Goal: Task Accomplishment & Management: Use online tool/utility

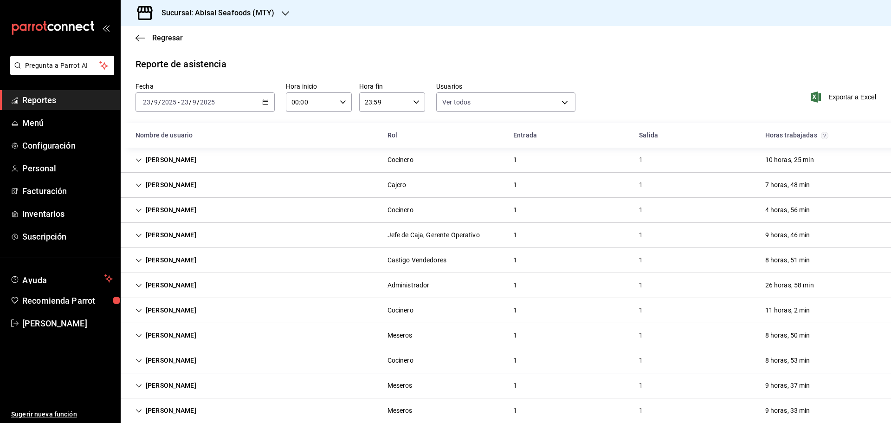
click at [70, 102] on span "Reportes" at bounding box center [67, 100] width 90 height 13
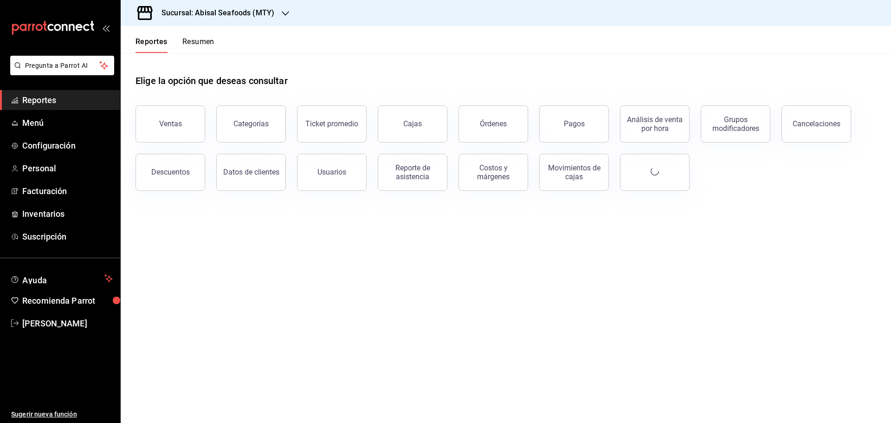
click at [81, 25] on icon "mailbox folders" at bounding box center [78, 27] width 7 height 7
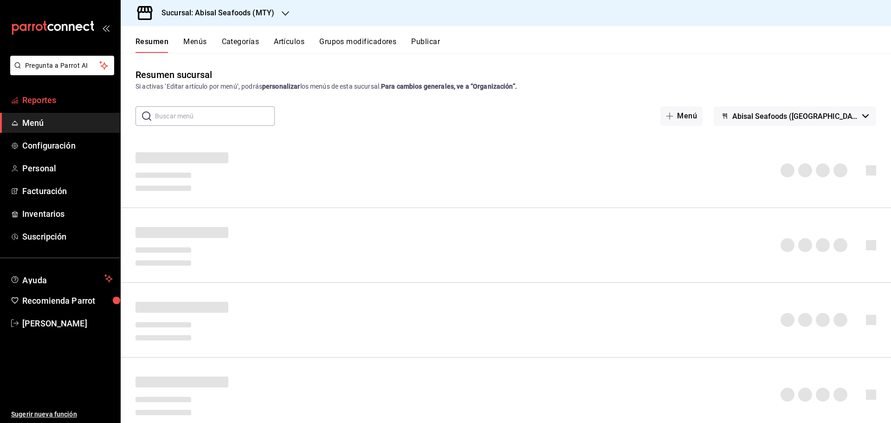
click at [57, 105] on span "Reportes" at bounding box center [67, 100] width 90 height 13
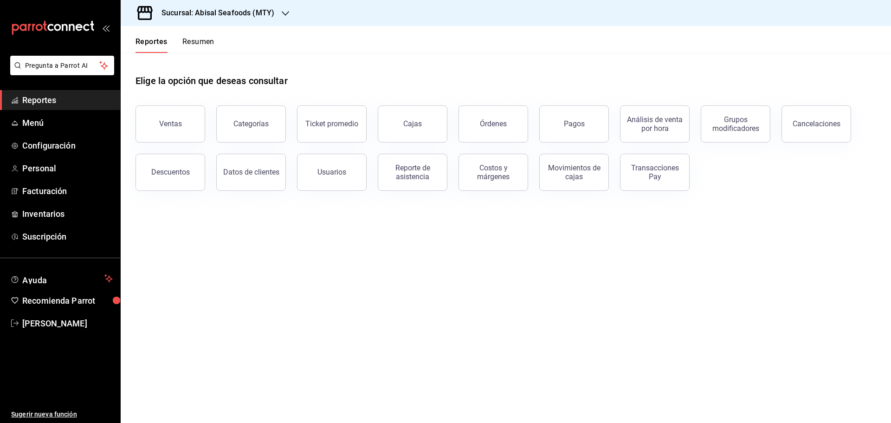
click at [260, 7] on h3 "Sucursal: Abisal Seafoods (MTY)" at bounding box center [214, 12] width 120 height 11
click at [192, 41] on span "Abisal Seafoods (MTY)" at bounding box center [161, 40] width 67 height 10
click at [341, 176] on button "Usuarios" at bounding box center [332, 172] width 70 height 37
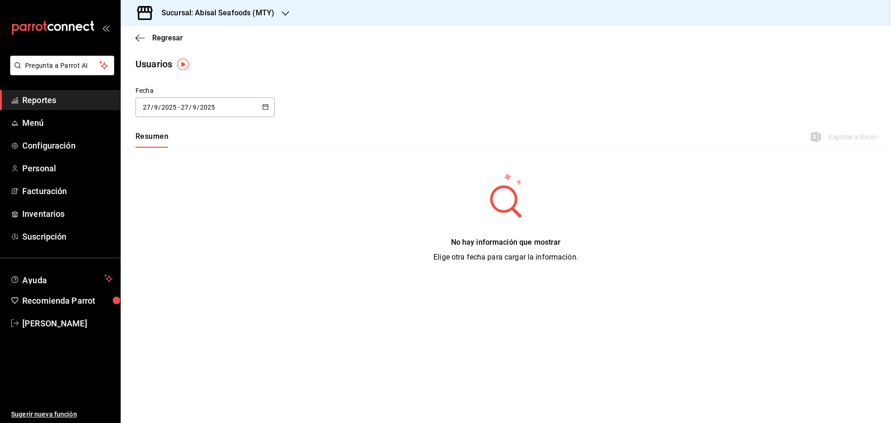
click at [265, 103] on icon "button" at bounding box center [265, 106] width 6 height 6
click at [194, 244] on li "Rango de fechas" at bounding box center [179, 241] width 88 height 21
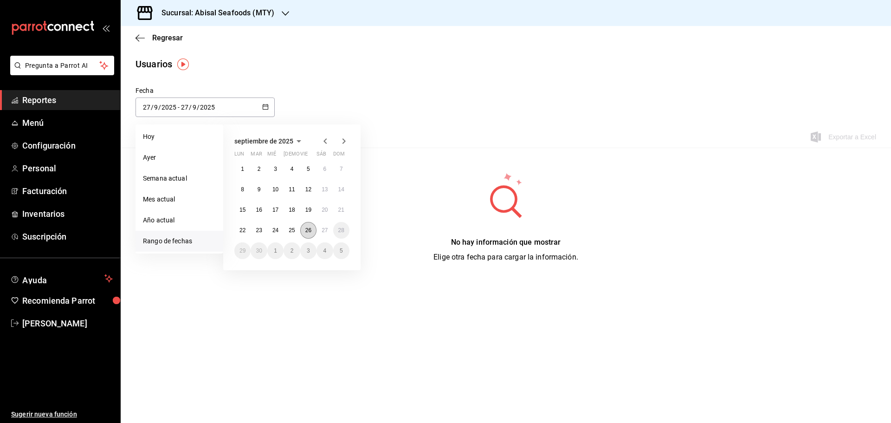
click at [307, 228] on abbr "26" at bounding box center [308, 230] width 6 height 6
type input "[DATE]"
type input "26"
type input "[DATE]"
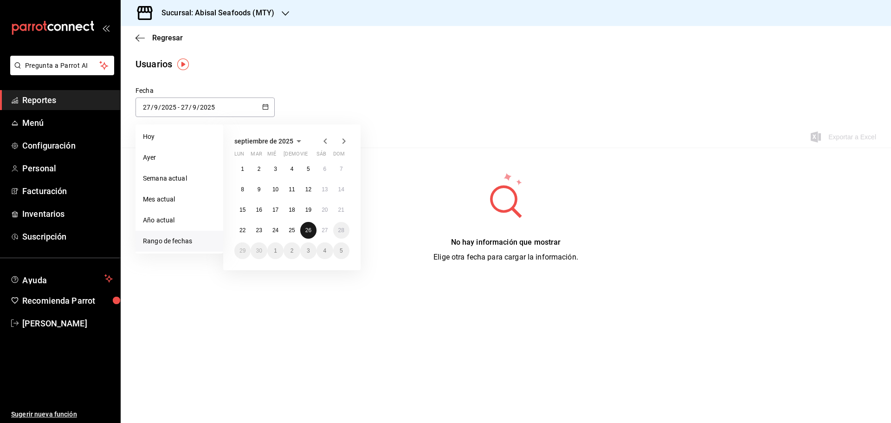
type input "26"
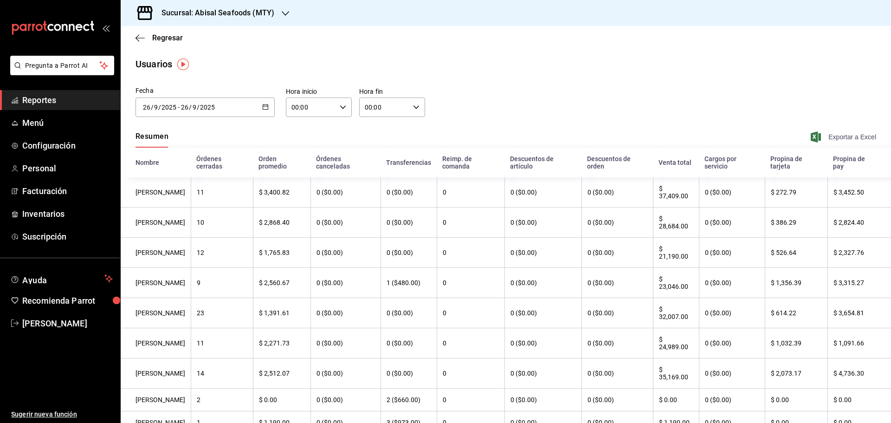
click at [846, 139] on span "Exportar a Excel" at bounding box center [844, 136] width 64 height 11
click at [835, 136] on span "Exportar a Excel" at bounding box center [844, 136] width 64 height 11
click at [88, 103] on span "Reportes" at bounding box center [67, 100] width 90 height 13
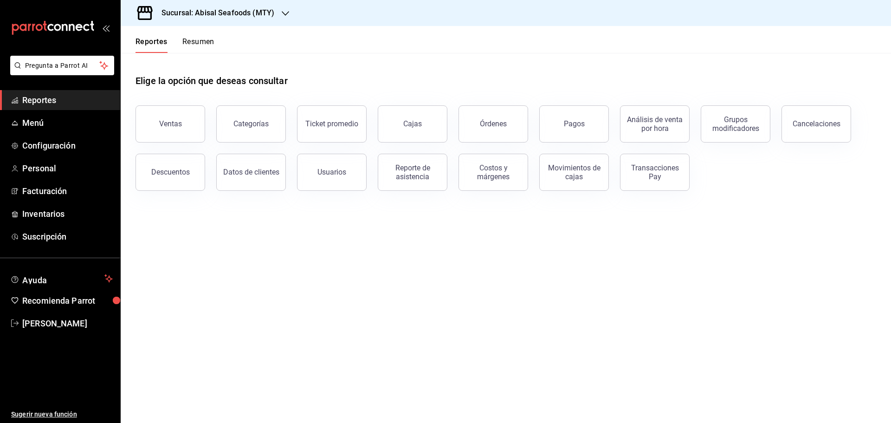
click at [235, 18] on h3 "Sucursal: Abisal Seafoods (MTY)" at bounding box center [214, 12] width 120 height 11
click at [173, 79] on div "Deep" at bounding box center [190, 82] width 124 height 10
click at [354, 179] on button "Usuarios" at bounding box center [332, 172] width 70 height 37
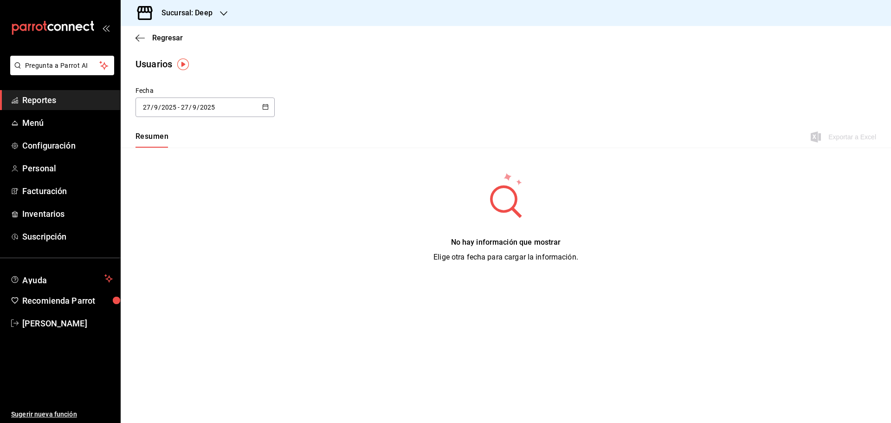
click at [262, 107] on div "[DATE] [DATE] - [DATE] [DATE]" at bounding box center [204, 106] width 139 height 19
click at [198, 244] on li "Rango de fechas" at bounding box center [179, 241] width 88 height 21
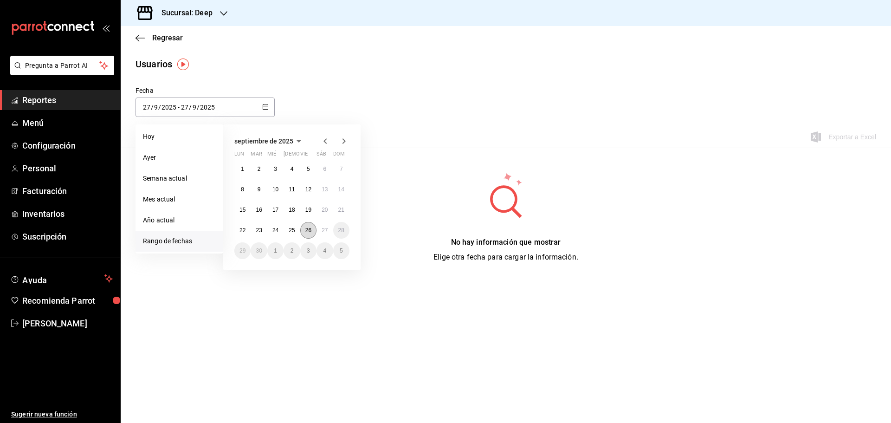
click at [314, 232] on button "26" at bounding box center [308, 230] width 16 height 17
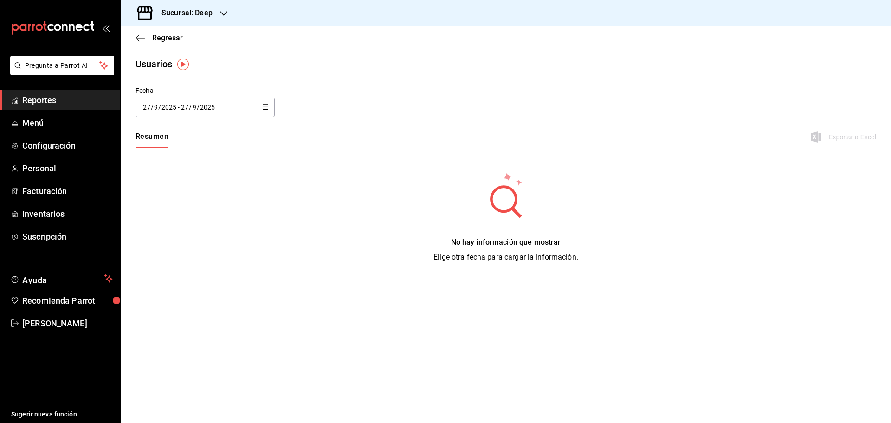
type input "[DATE]"
type input "26"
type input "[DATE]"
type input "26"
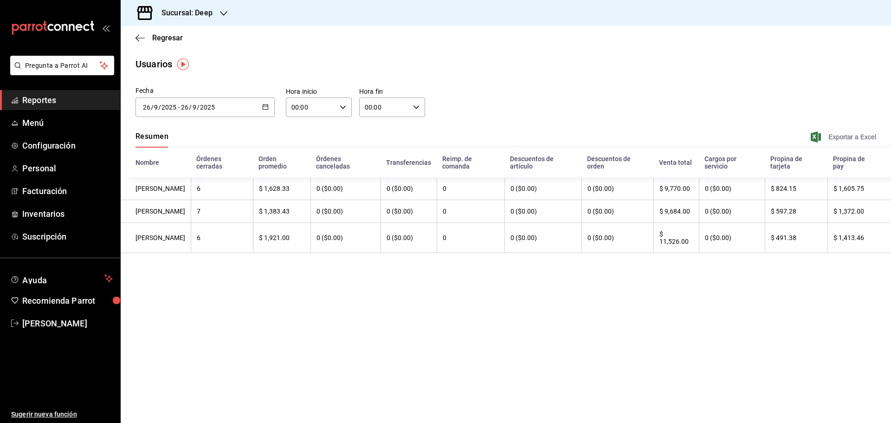
click at [842, 134] on span "Exportar a Excel" at bounding box center [844, 136] width 64 height 11
click at [60, 104] on span "Reportes" at bounding box center [67, 100] width 90 height 13
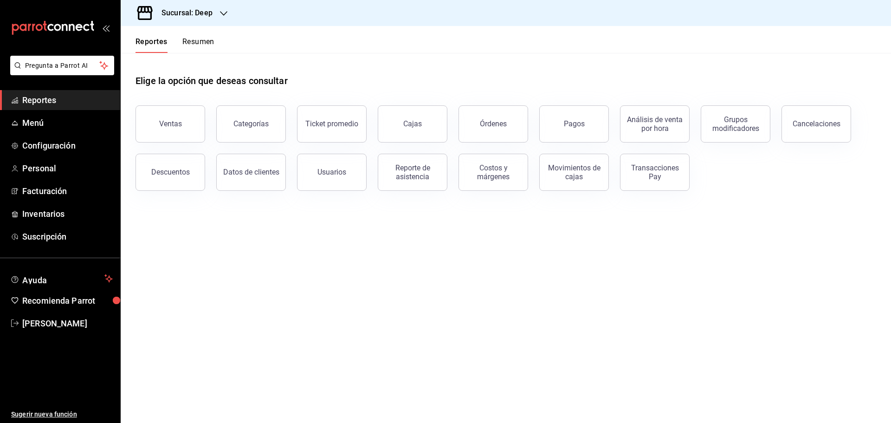
click at [201, 11] on h3 "Sucursal: Deep" at bounding box center [183, 12] width 58 height 11
click at [168, 39] on span "Abisal Seafoods (MTY)" at bounding box center [161, 40] width 67 height 10
click at [436, 179] on div "Reporte de asistencia" at bounding box center [413, 172] width 58 height 18
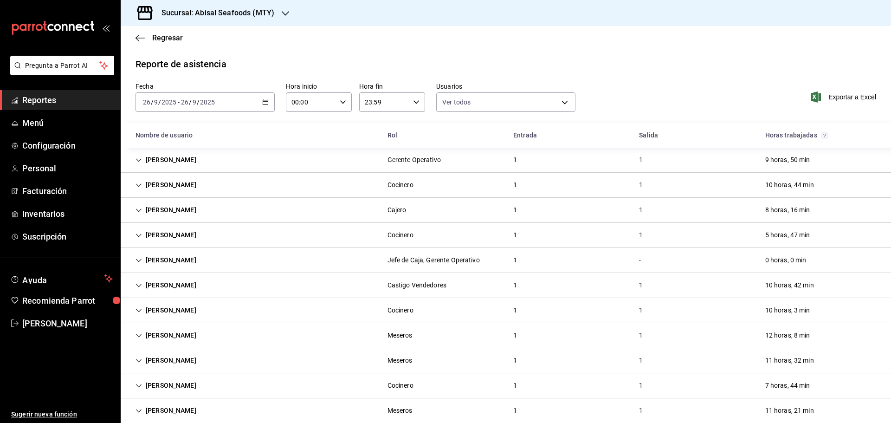
click at [264, 101] on icon "button" at bounding box center [265, 102] width 6 height 6
click at [190, 231] on span "Rango de fechas" at bounding box center [179, 235] width 72 height 10
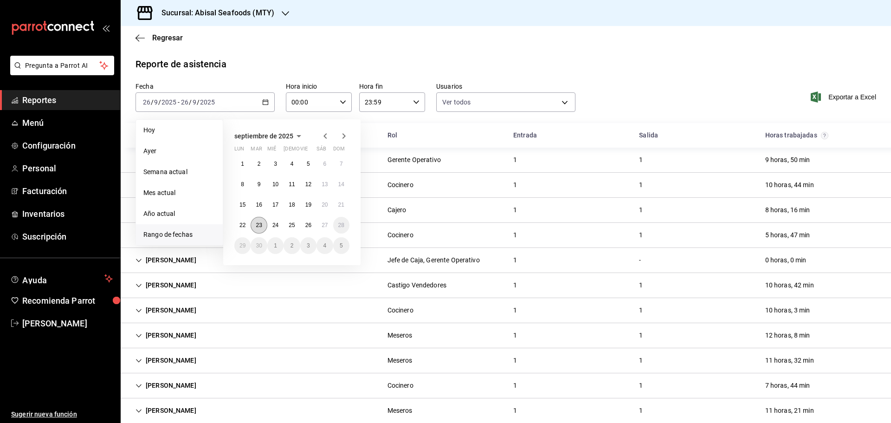
click at [264, 224] on button "23" at bounding box center [259, 225] width 16 height 17
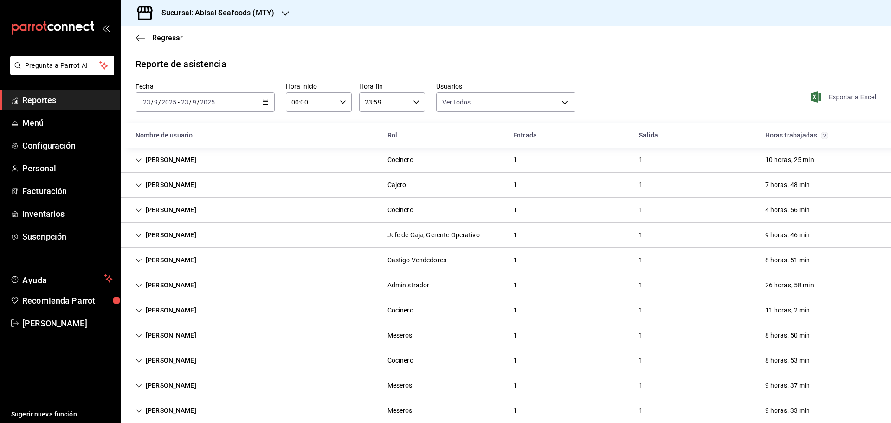
click at [837, 101] on span "Exportar a Excel" at bounding box center [844, 96] width 64 height 11
click at [812, 97] on icon "button" at bounding box center [816, 96] width 10 height 11
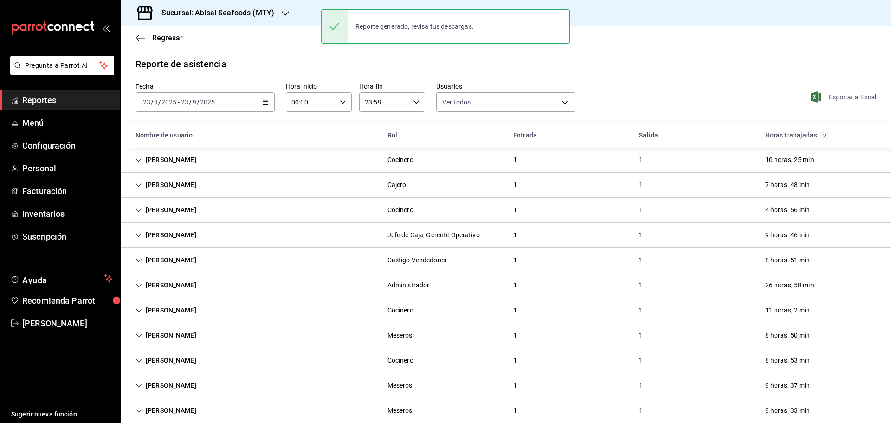
click at [263, 98] on div "[DATE] [DATE] - [DATE] [DATE]" at bounding box center [204, 101] width 139 height 19
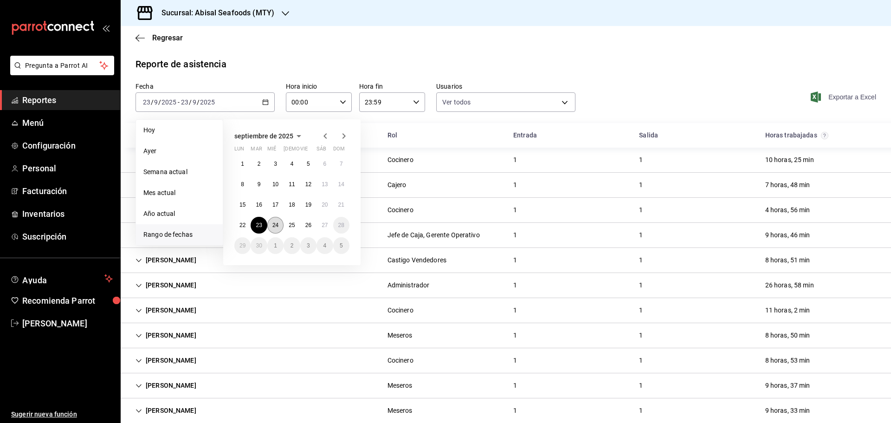
click at [273, 222] on abbr "24" at bounding box center [275, 225] width 6 height 6
click at [281, 221] on button "24" at bounding box center [275, 225] width 16 height 17
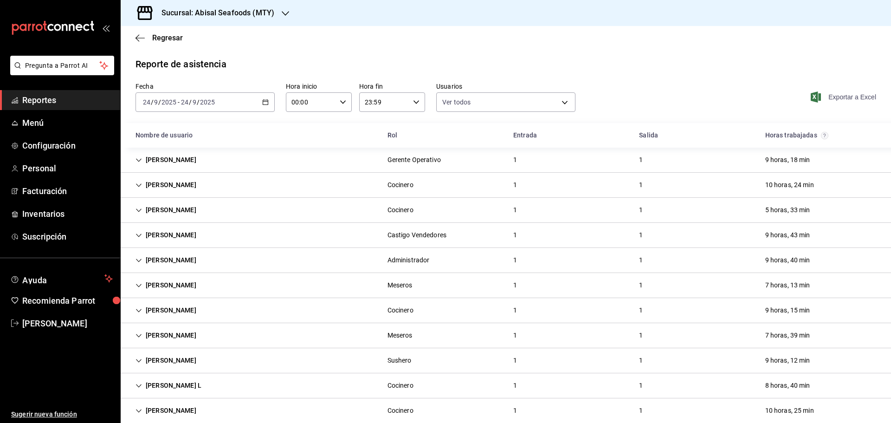
click at [833, 101] on span "Exportar a Excel" at bounding box center [844, 96] width 64 height 11
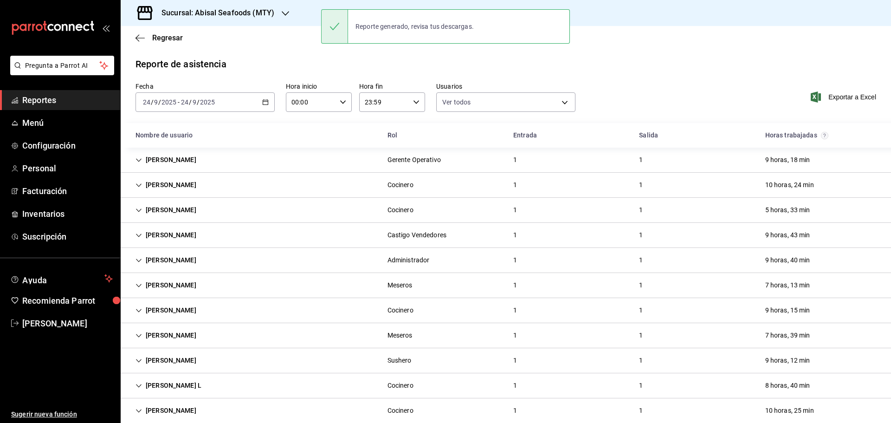
click at [263, 104] on \(Stroke\) "button" at bounding box center [266, 102] width 6 height 5
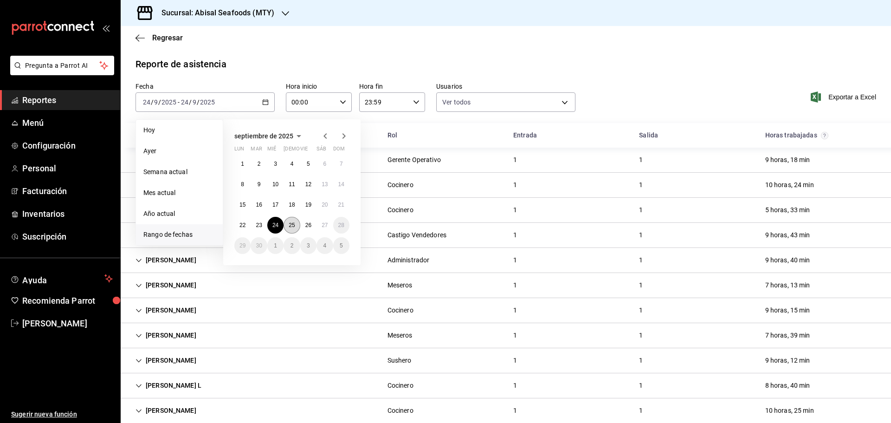
click at [290, 228] on button "25" at bounding box center [291, 225] width 16 height 17
click at [290, 228] on abbr "25" at bounding box center [292, 225] width 6 height 6
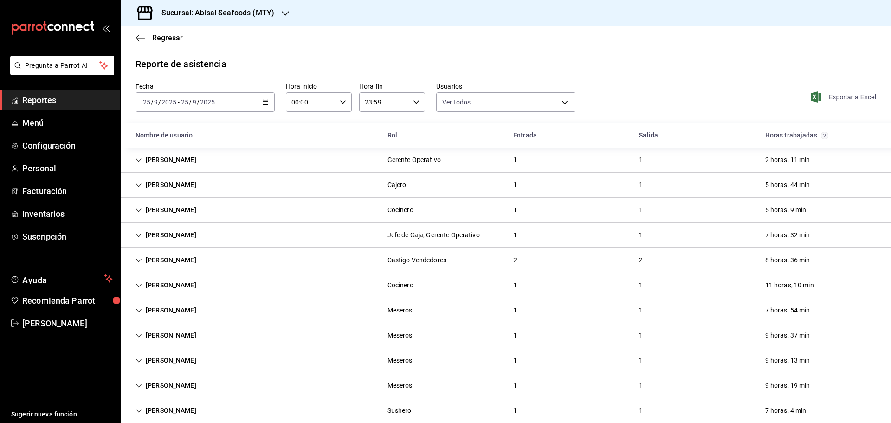
click at [835, 96] on span "Exportar a Excel" at bounding box center [844, 96] width 64 height 11
click at [264, 103] on icon "button" at bounding box center [265, 102] width 6 height 6
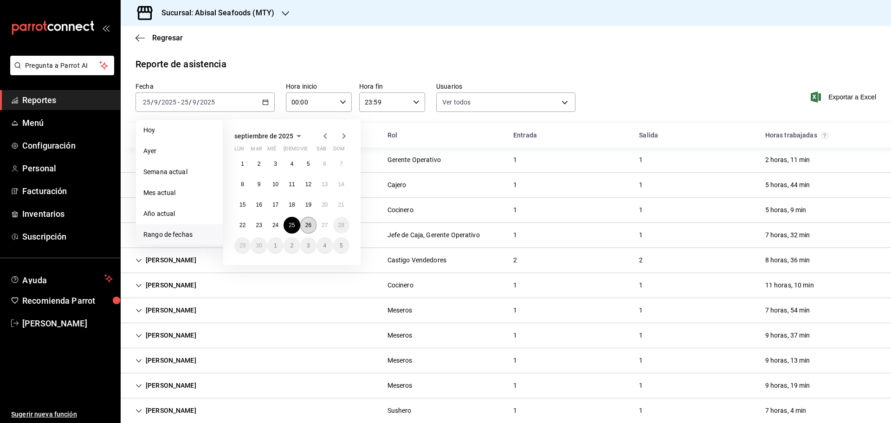
click at [307, 222] on abbr "26" at bounding box center [308, 225] width 6 height 6
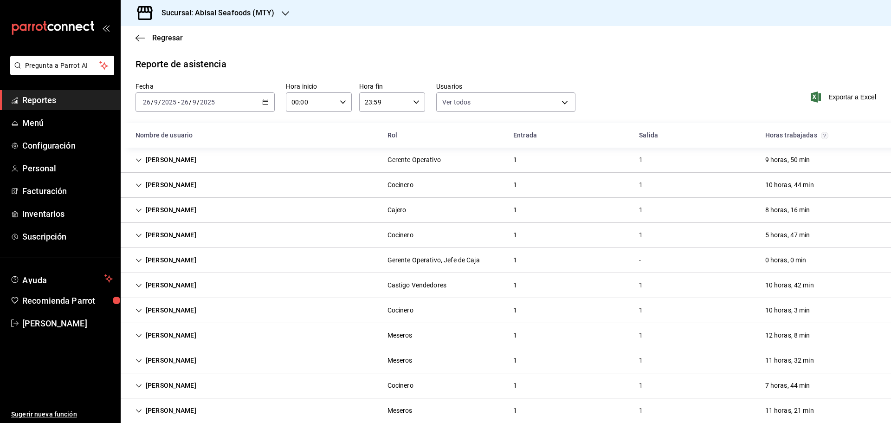
click at [824, 99] on span "Exportar a Excel" at bounding box center [844, 96] width 64 height 11
click at [836, 95] on span "Exportar a Excel" at bounding box center [844, 96] width 64 height 11
drag, startPoint x: 43, startPoint y: 98, endPoint x: 78, endPoint y: 99, distance: 34.8
click at [43, 98] on span "Reportes" at bounding box center [67, 100] width 90 height 13
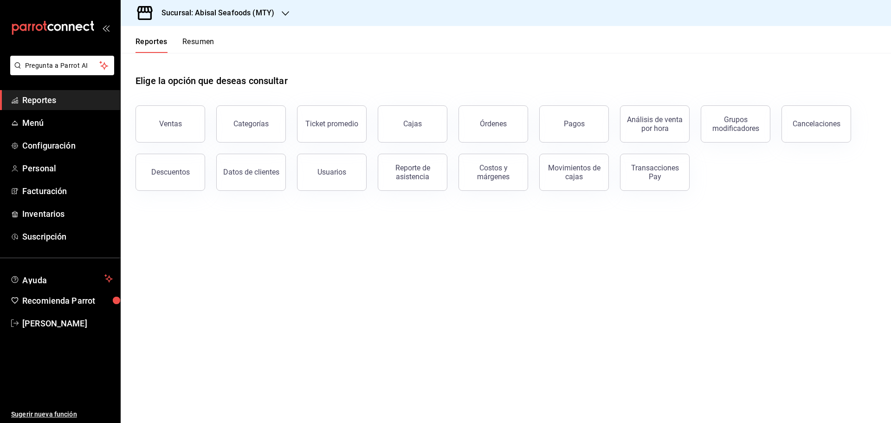
drag, startPoint x: 65, startPoint y: 102, endPoint x: 198, endPoint y: 69, distance: 136.6
click at [65, 102] on span "Reportes" at bounding box center [67, 100] width 90 height 13
click at [235, 13] on h3 "Sucursal: Abisal Seafoods (MTY)" at bounding box center [214, 12] width 120 height 11
click at [177, 82] on div "Deep" at bounding box center [190, 82] width 124 height 10
click at [414, 167] on div "Reporte de asistencia" at bounding box center [413, 172] width 58 height 18
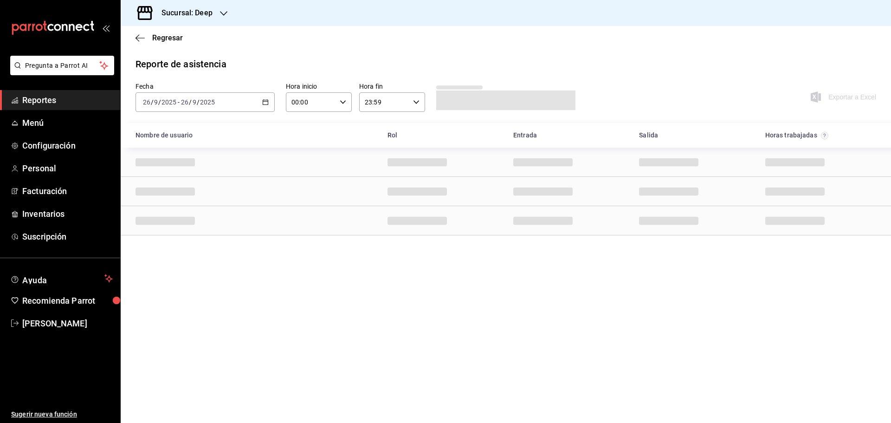
click at [265, 104] on icon "button" at bounding box center [265, 102] width 6 height 6
click at [183, 237] on span "Rango de fechas" at bounding box center [179, 235] width 72 height 10
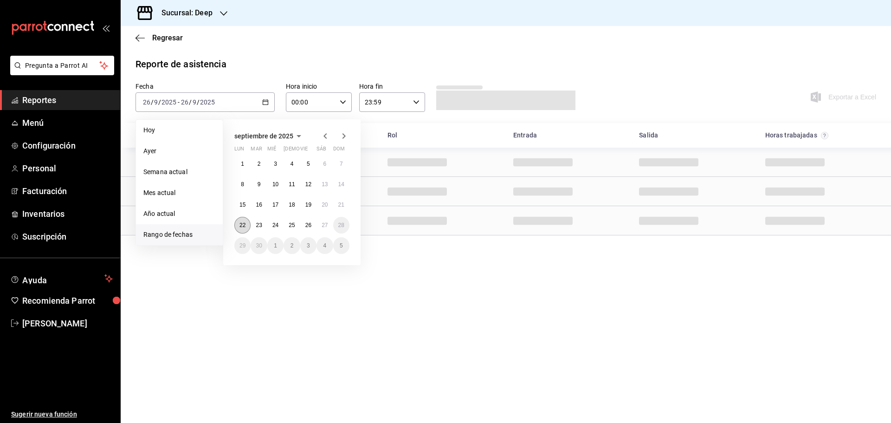
click at [244, 224] on abbr "22" at bounding box center [242, 225] width 6 height 6
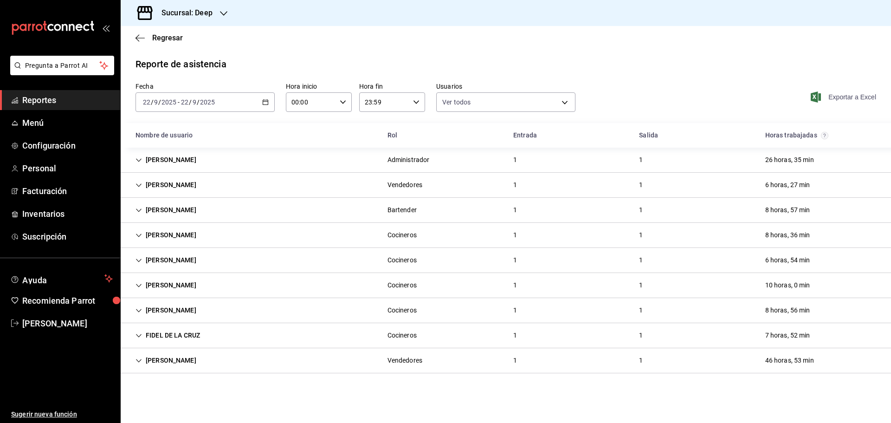
click at [847, 97] on span "Exportar a Excel" at bounding box center [844, 96] width 64 height 11
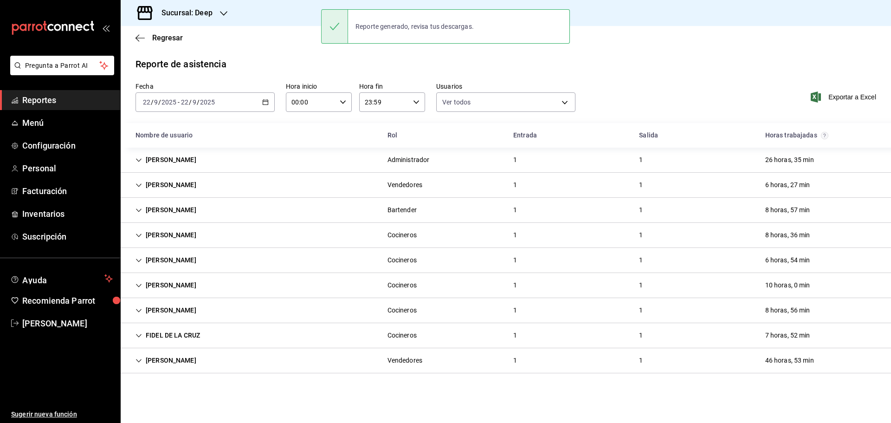
click at [809, 51] on main "Regresar Reporte de asistencia Fecha [DATE] [DATE] - [DATE] [DATE] Hora inicio …" at bounding box center [506, 224] width 770 height 397
click at [836, 99] on span "Exportar a Excel" at bounding box center [844, 96] width 64 height 11
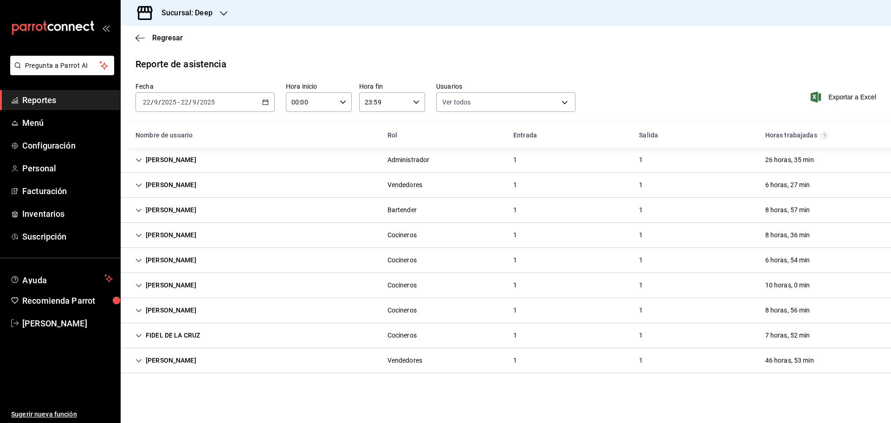
click at [268, 104] on \(Stroke\) "button" at bounding box center [266, 102] width 6 height 5
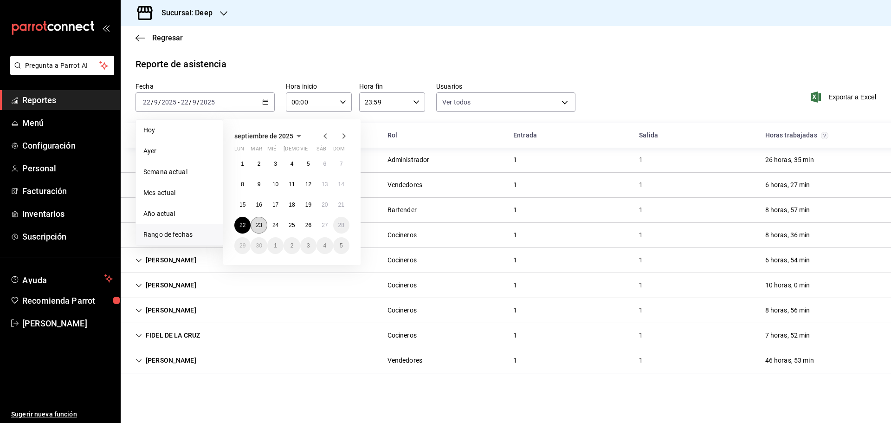
click at [260, 225] on abbr "23" at bounding box center [259, 225] width 6 height 6
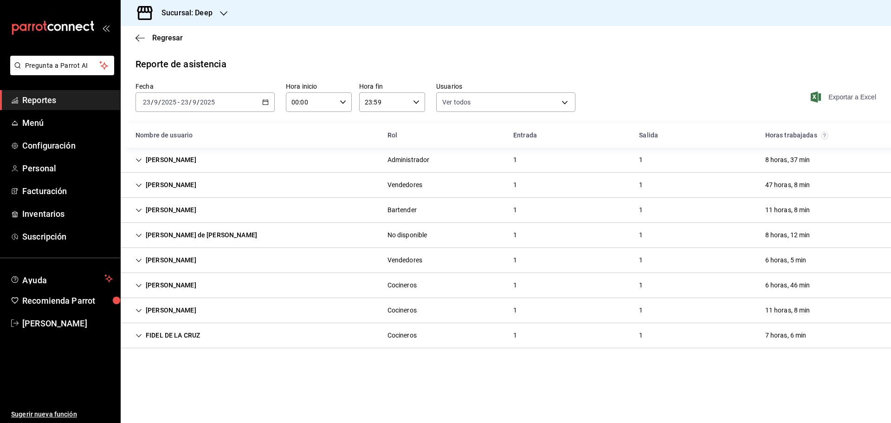
click at [840, 92] on span "Exportar a Excel" at bounding box center [844, 96] width 64 height 11
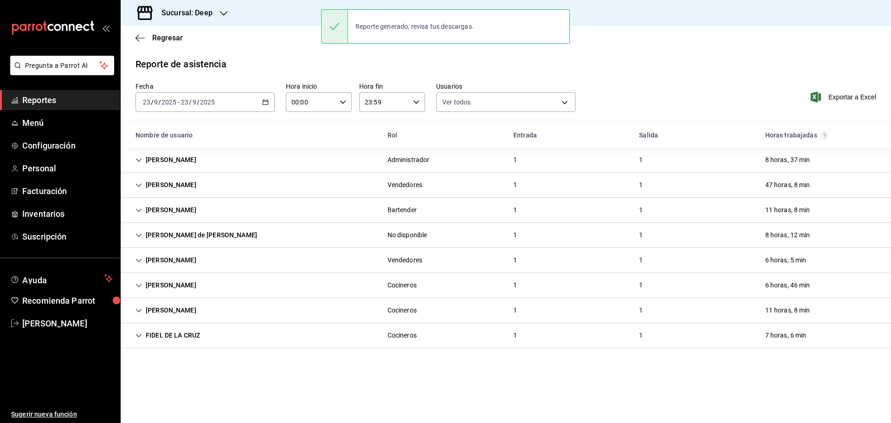
click at [265, 103] on icon "button" at bounding box center [265, 102] width 6 height 6
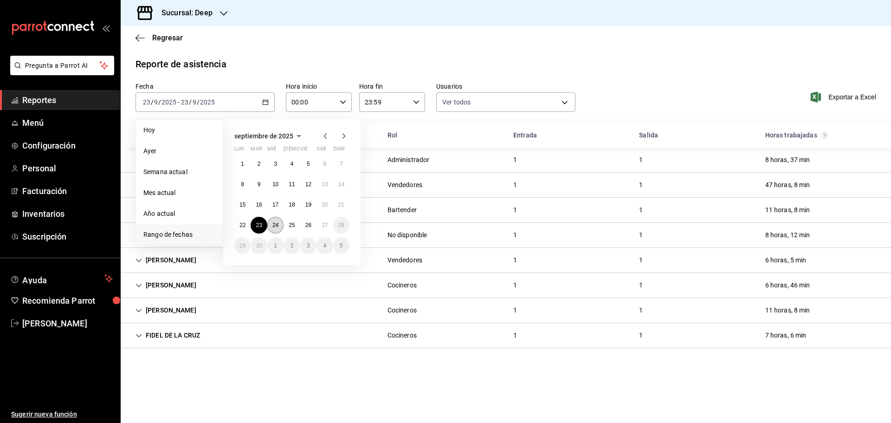
click at [276, 227] on abbr "24" at bounding box center [275, 225] width 6 height 6
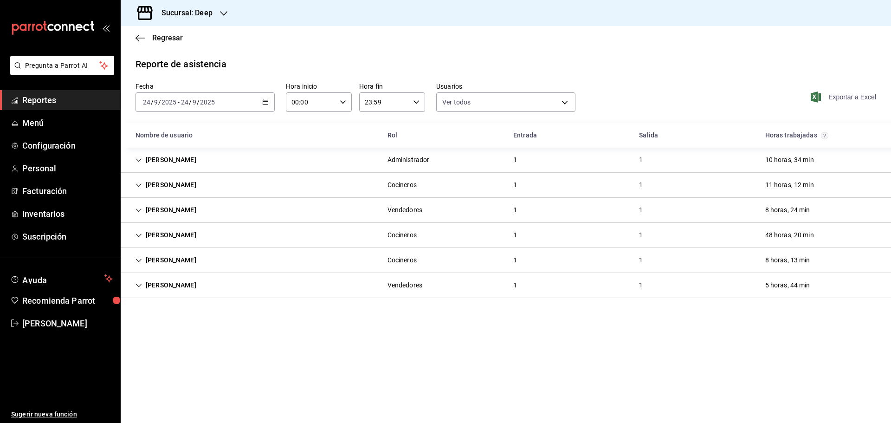
click at [851, 98] on span "Exportar a Excel" at bounding box center [844, 96] width 64 height 11
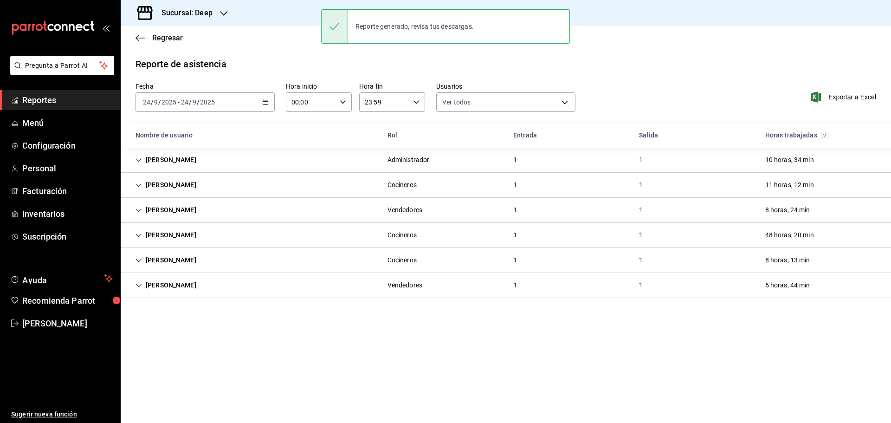
click at [265, 101] on icon "button" at bounding box center [265, 102] width 6 height 6
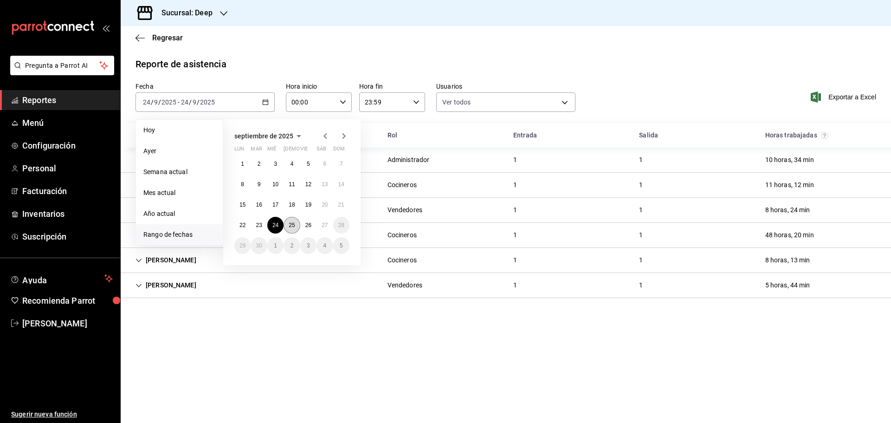
click at [295, 221] on button "25" at bounding box center [291, 225] width 16 height 17
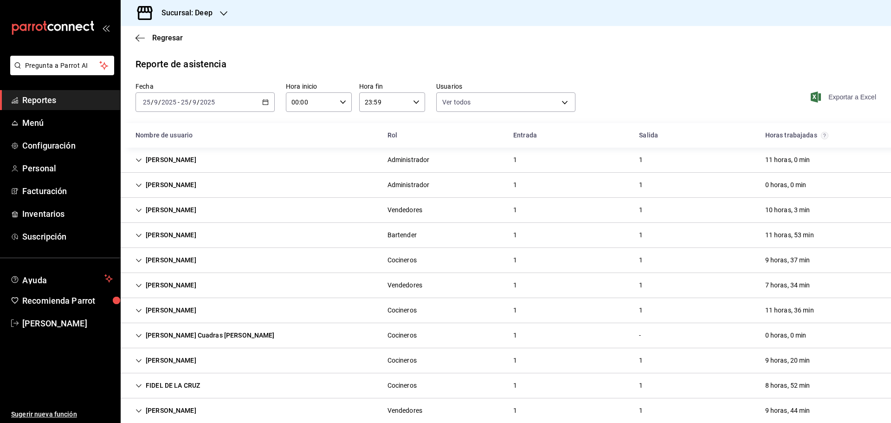
click at [845, 97] on span "Exportar a Excel" at bounding box center [844, 96] width 64 height 11
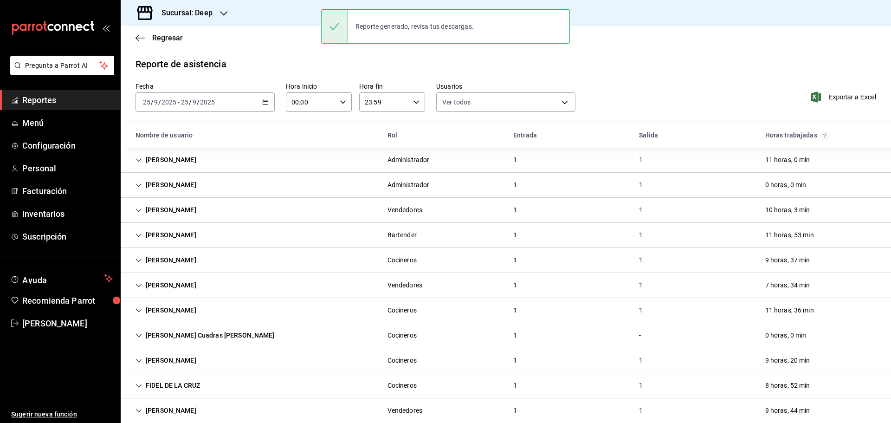
click at [268, 100] on div "[DATE] [DATE] - [DATE] [DATE]" at bounding box center [204, 101] width 139 height 19
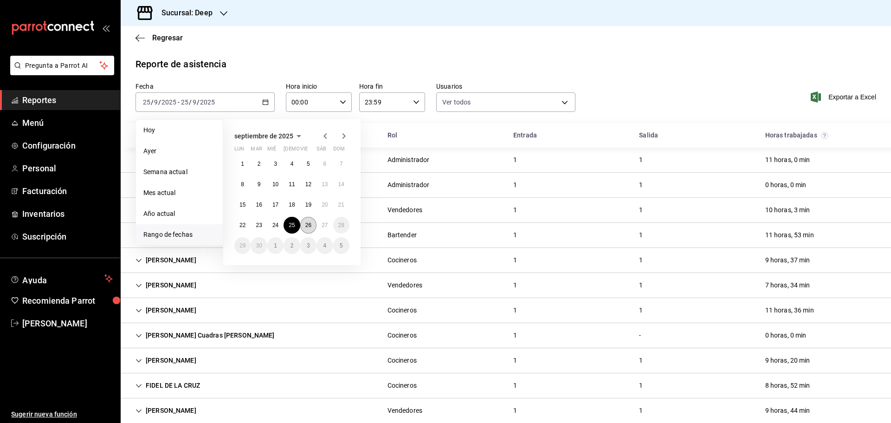
click at [307, 230] on button "26" at bounding box center [308, 225] width 16 height 17
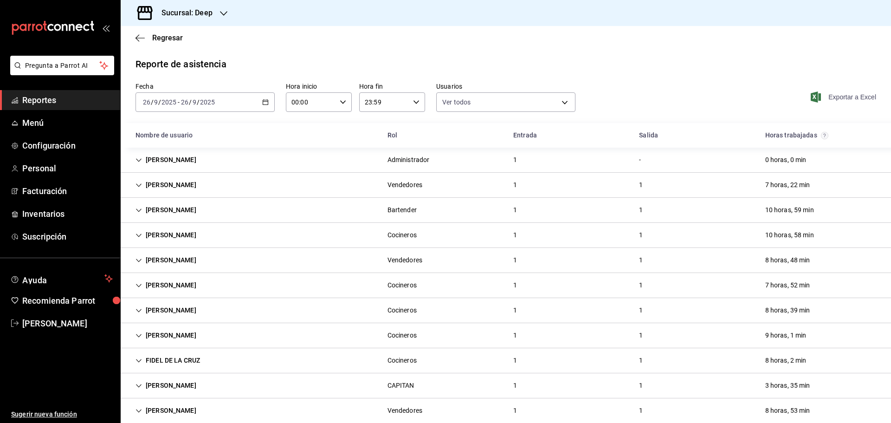
click at [845, 99] on span "Exportar a Excel" at bounding box center [844, 96] width 64 height 11
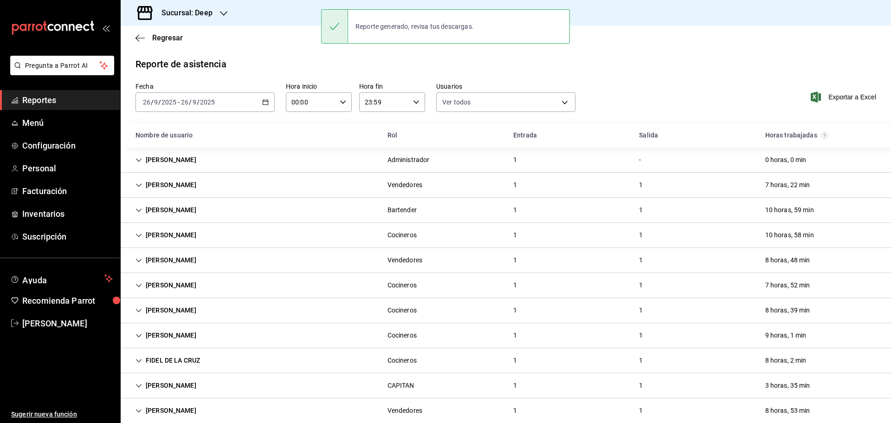
click at [661, 65] on div "Reporte de asistencia" at bounding box center [505, 64] width 740 height 14
click at [71, 99] on span "Reportes" at bounding box center [67, 100] width 90 height 13
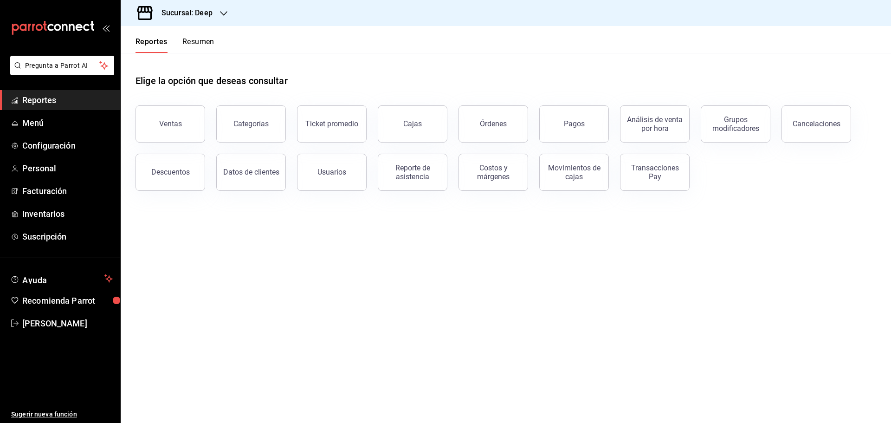
click at [71, 101] on span "Reportes" at bounding box center [67, 100] width 90 height 13
click at [230, 14] on div "Sucursal: Deep" at bounding box center [179, 13] width 103 height 26
click at [190, 62] on div "Market Abisal (Mty)" at bounding box center [190, 61] width 124 height 10
click at [414, 180] on button "Reporte de asistencia" at bounding box center [413, 172] width 70 height 37
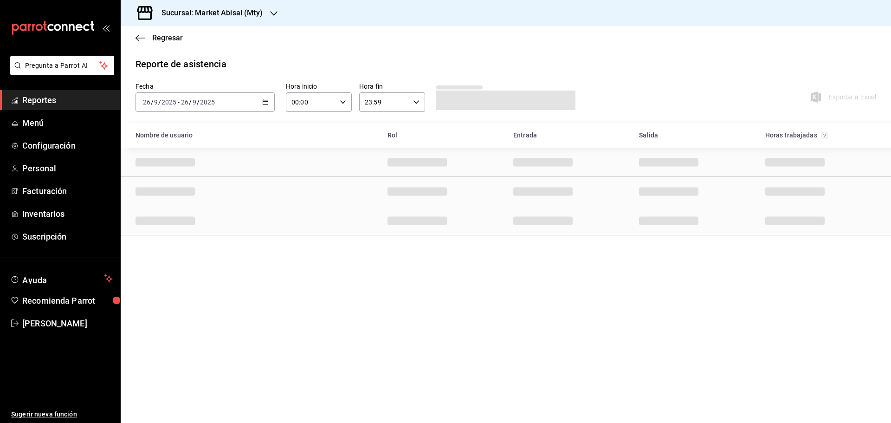
click at [266, 101] on icon "button" at bounding box center [265, 102] width 6 height 6
click at [187, 232] on span "Rango de fechas" at bounding box center [179, 235] width 72 height 10
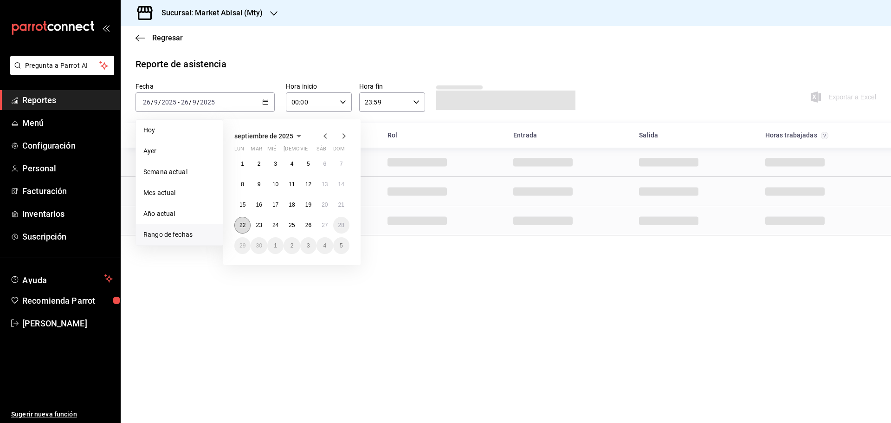
click at [246, 229] on button "22" at bounding box center [242, 225] width 16 height 17
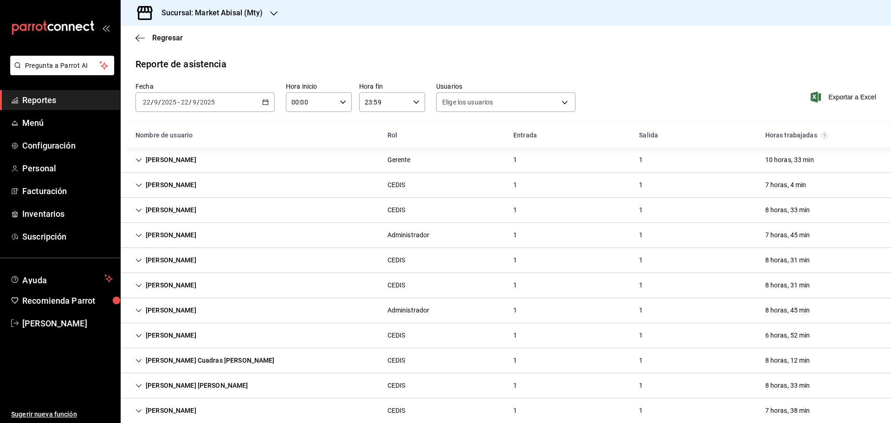
type input "306a98c0-6940-4e4e-933e-54fb4acd2f42,aba5c89c-da41-46ab-b552-a3a7bb8addf1,79cd7…"
click at [840, 94] on span "Exportar a Excel" at bounding box center [844, 96] width 64 height 11
click at [267, 97] on div "[DATE] [DATE] - [DATE] [DATE]" at bounding box center [204, 101] width 139 height 19
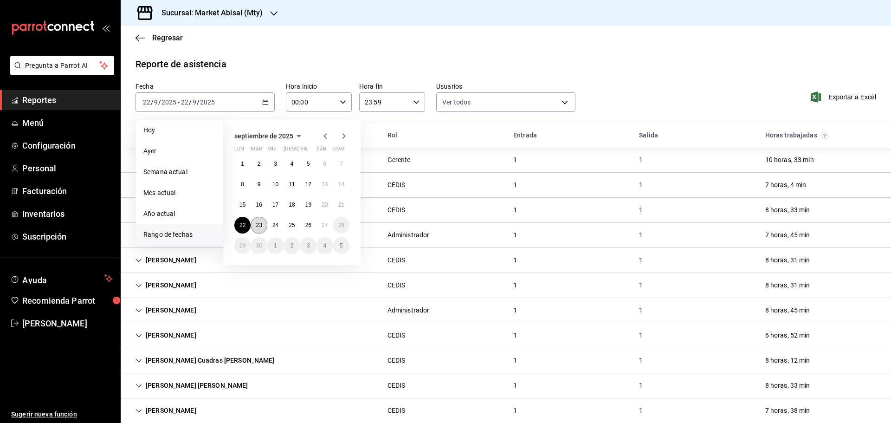
click at [260, 222] on abbr "23" at bounding box center [259, 225] width 6 height 6
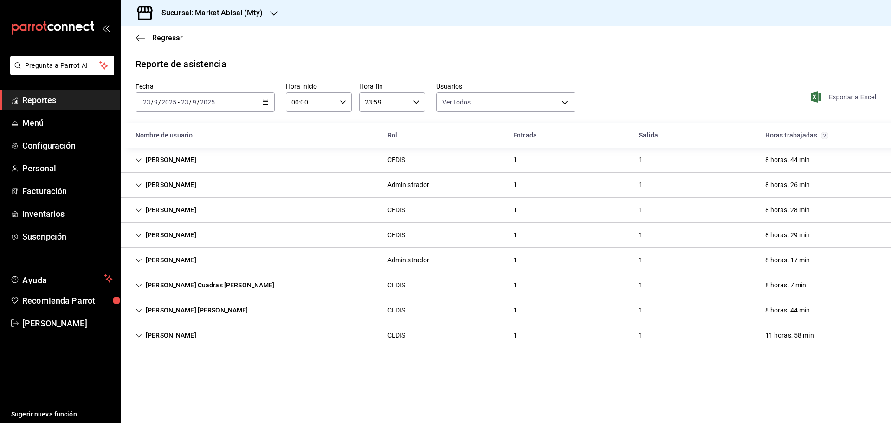
click at [842, 97] on span "Exportar a Excel" at bounding box center [844, 96] width 64 height 11
click at [268, 102] on \(Stroke\) "button" at bounding box center [266, 102] width 6 height 5
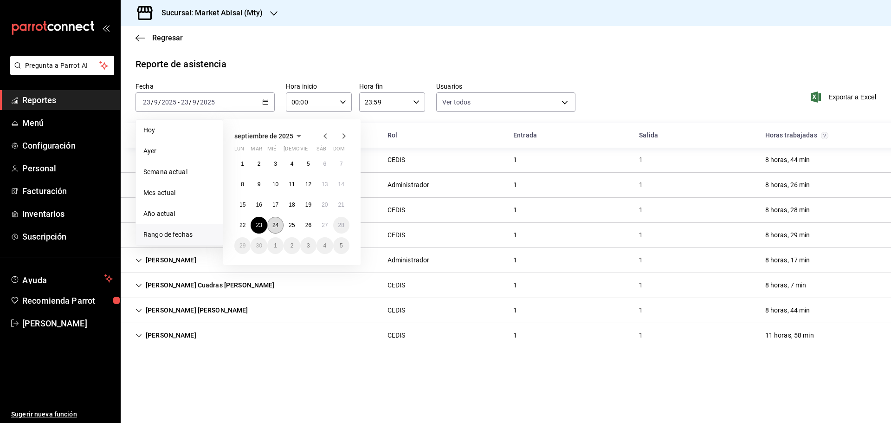
click at [278, 226] on abbr "24" at bounding box center [275, 225] width 6 height 6
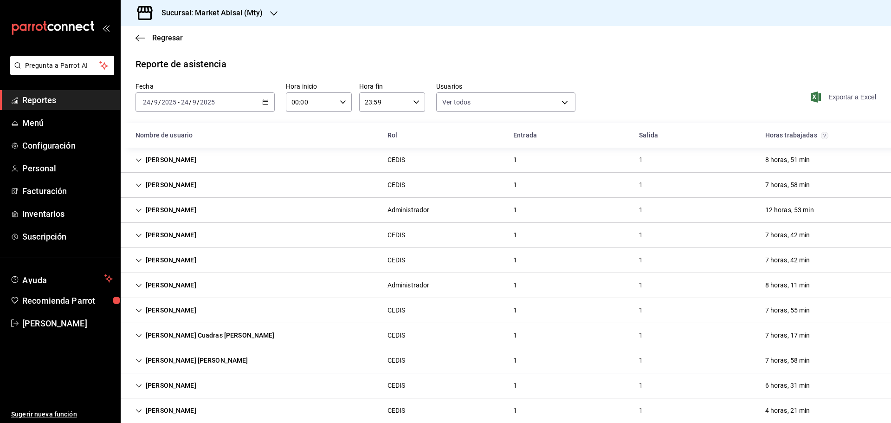
click at [816, 94] on span "Exportar a Excel" at bounding box center [844, 96] width 64 height 11
click at [257, 98] on div "[DATE] [DATE] - [DATE] [DATE]" at bounding box center [204, 101] width 139 height 19
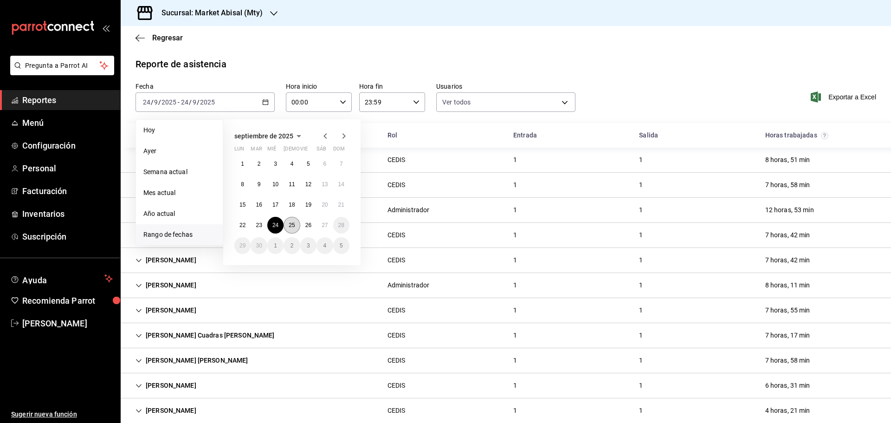
click at [294, 225] on abbr "25" at bounding box center [292, 225] width 6 height 6
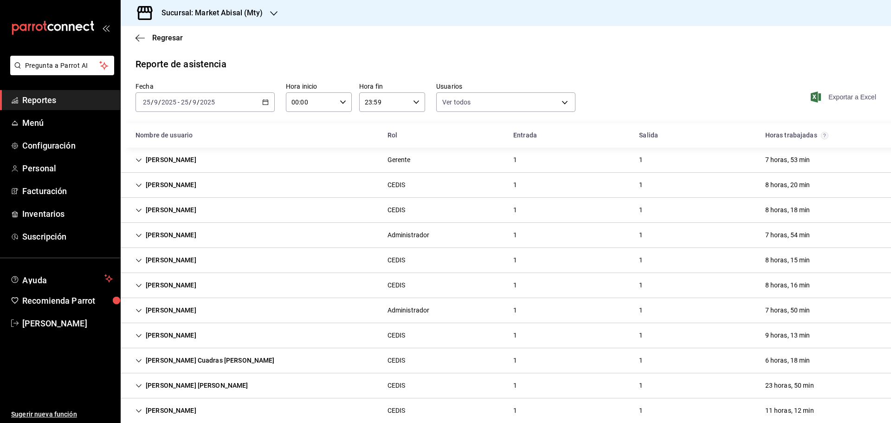
click at [838, 98] on span "Exportar a Excel" at bounding box center [844, 96] width 64 height 11
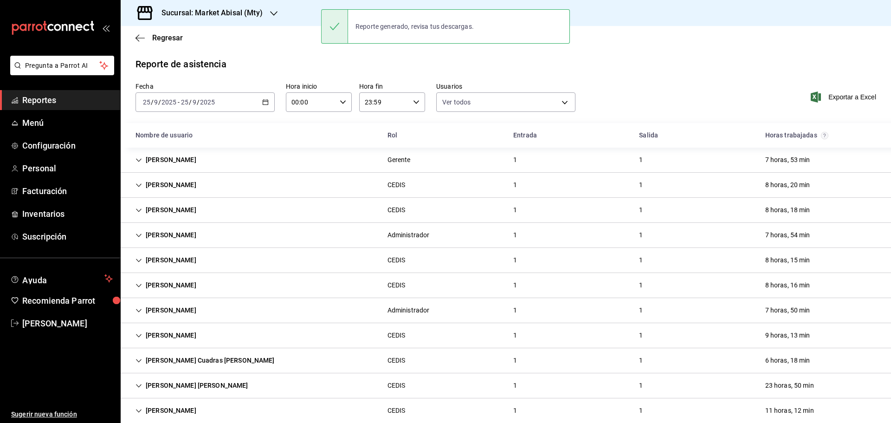
click at [261, 101] on div "[DATE] [DATE] - [DATE] [DATE]" at bounding box center [204, 101] width 139 height 19
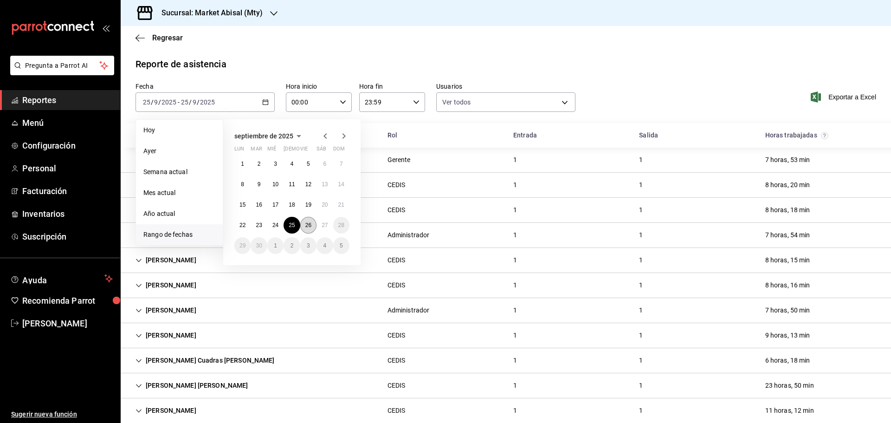
click at [305, 228] on abbr "26" at bounding box center [308, 225] width 6 height 6
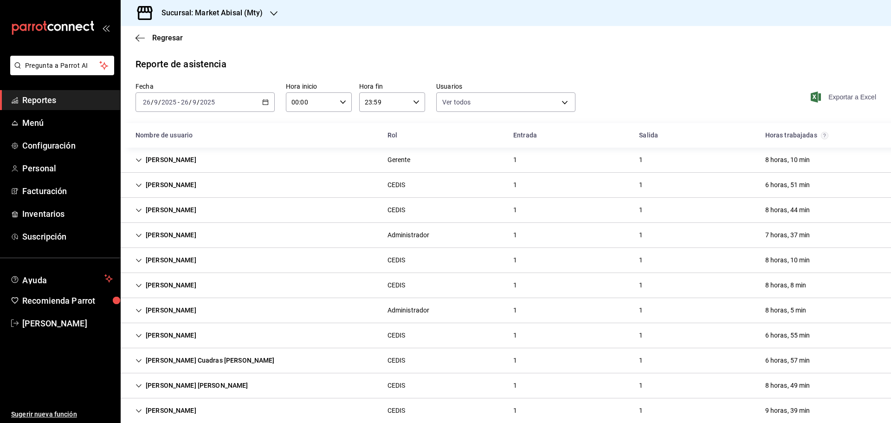
click at [835, 100] on span "Exportar a Excel" at bounding box center [844, 96] width 64 height 11
